Goal: Task Accomplishment & Management: Use online tool/utility

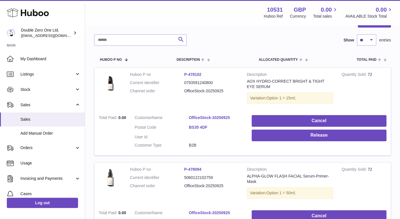
scroll to position [67, 0]
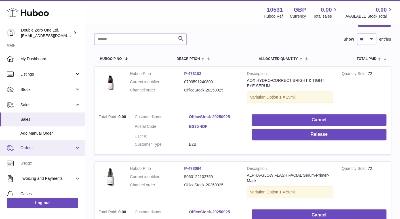
click at [43, 145] on link "Orders" at bounding box center [42, 147] width 85 height 15
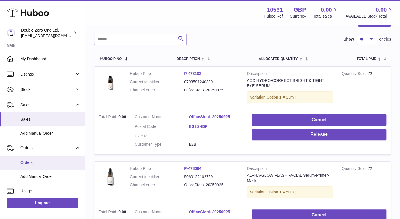
click at [39, 158] on link "Orders" at bounding box center [42, 163] width 85 height 14
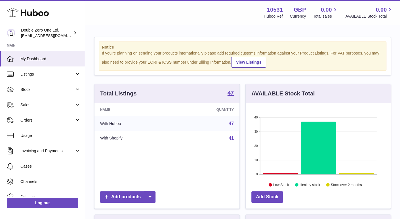
scroll to position [88, 145]
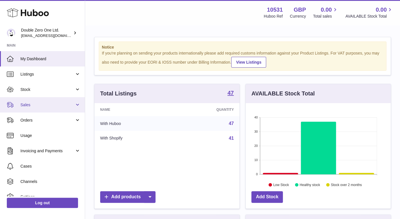
click at [46, 107] on span "Sales" at bounding box center [47, 104] width 54 height 5
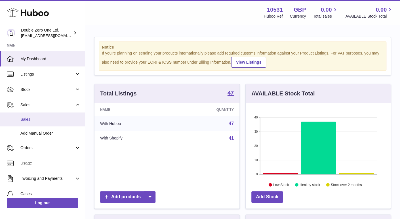
click at [59, 116] on link "Sales" at bounding box center [42, 119] width 85 height 14
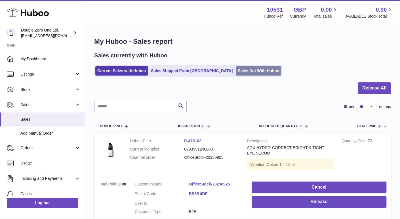
click at [236, 70] on link "Sales Not With Huboo" at bounding box center [258, 70] width 45 height 9
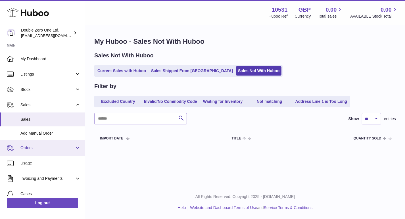
click at [39, 148] on span "Orders" at bounding box center [47, 147] width 54 height 5
click at [39, 150] on span "Orders" at bounding box center [47, 147] width 54 height 5
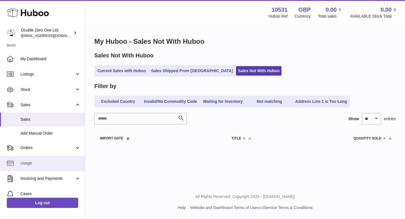
click at [37, 163] on span "Usage" at bounding box center [50, 162] width 60 height 5
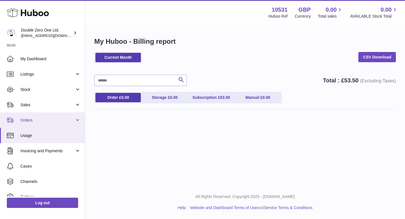
click at [47, 118] on span "Orders" at bounding box center [47, 120] width 54 height 5
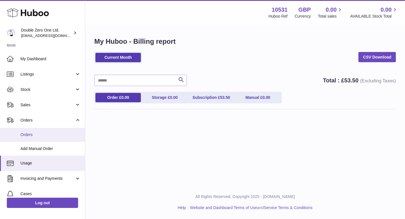
click at [35, 136] on span "Orders" at bounding box center [50, 134] width 60 height 5
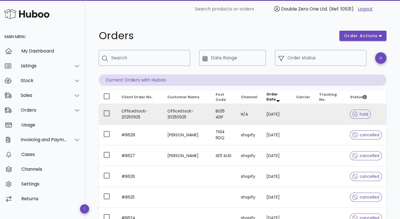
click at [269, 117] on td "[DATE]" at bounding box center [277, 114] width 30 height 21
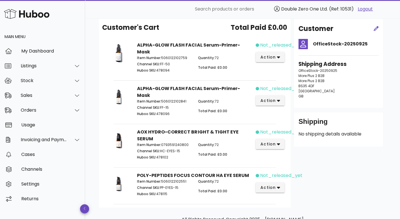
scroll to position [26, 0]
click at [24, 97] on div "Sales" at bounding box center [44, 95] width 46 height 5
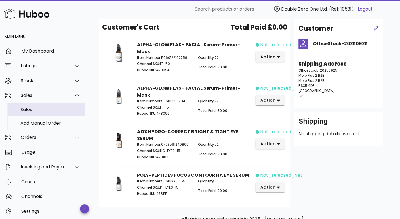
click at [26, 105] on div "Sales" at bounding box center [50, 109] width 60 height 12
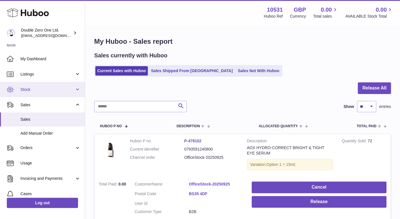
click at [47, 89] on span "Stock" at bounding box center [47, 89] width 54 height 5
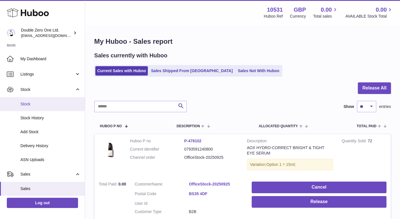
click at [47, 102] on span "Stock" at bounding box center [50, 103] width 60 height 5
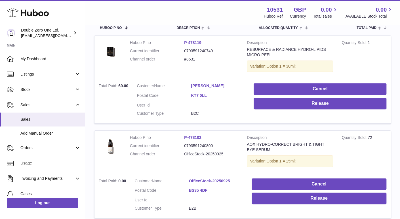
scroll to position [122, 0]
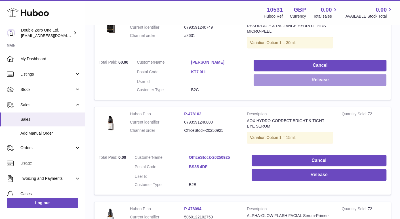
click at [287, 84] on button "Release" at bounding box center [320, 80] width 133 height 12
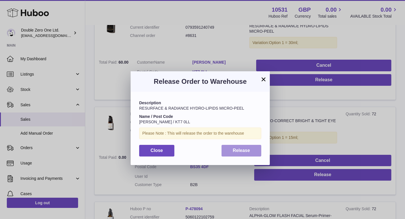
click at [237, 153] on button "Release" at bounding box center [241, 151] width 40 height 12
